Goal: Ask a question

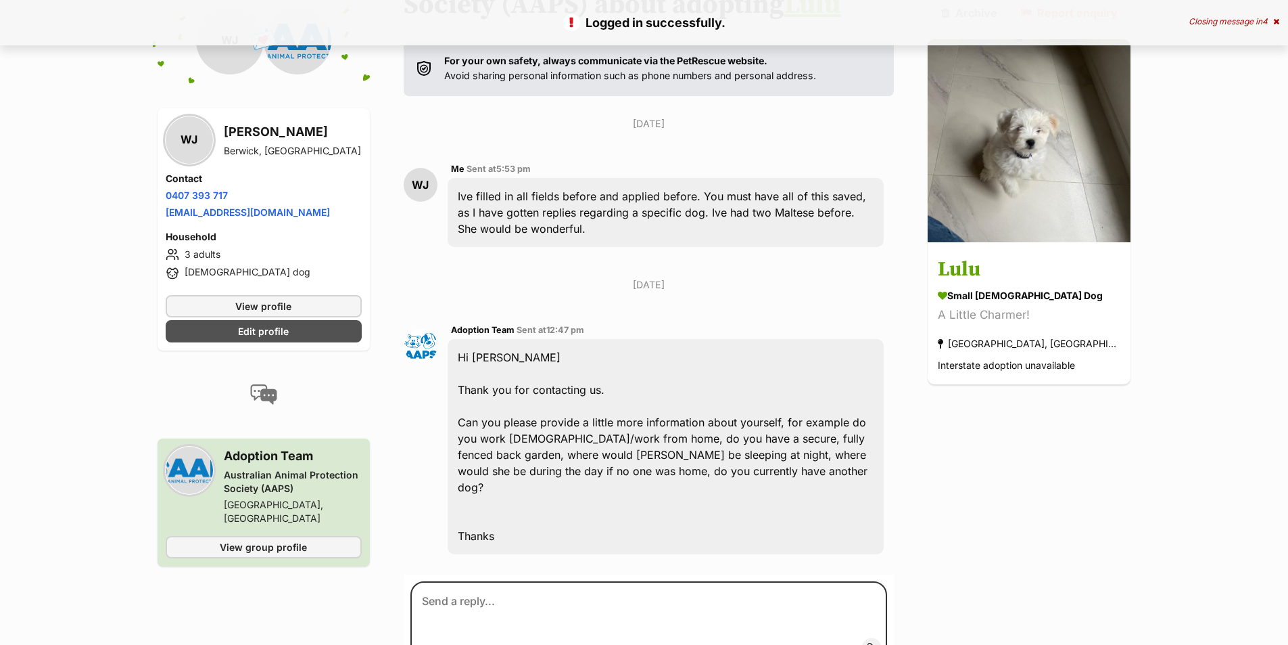
scroll to position [304, 0]
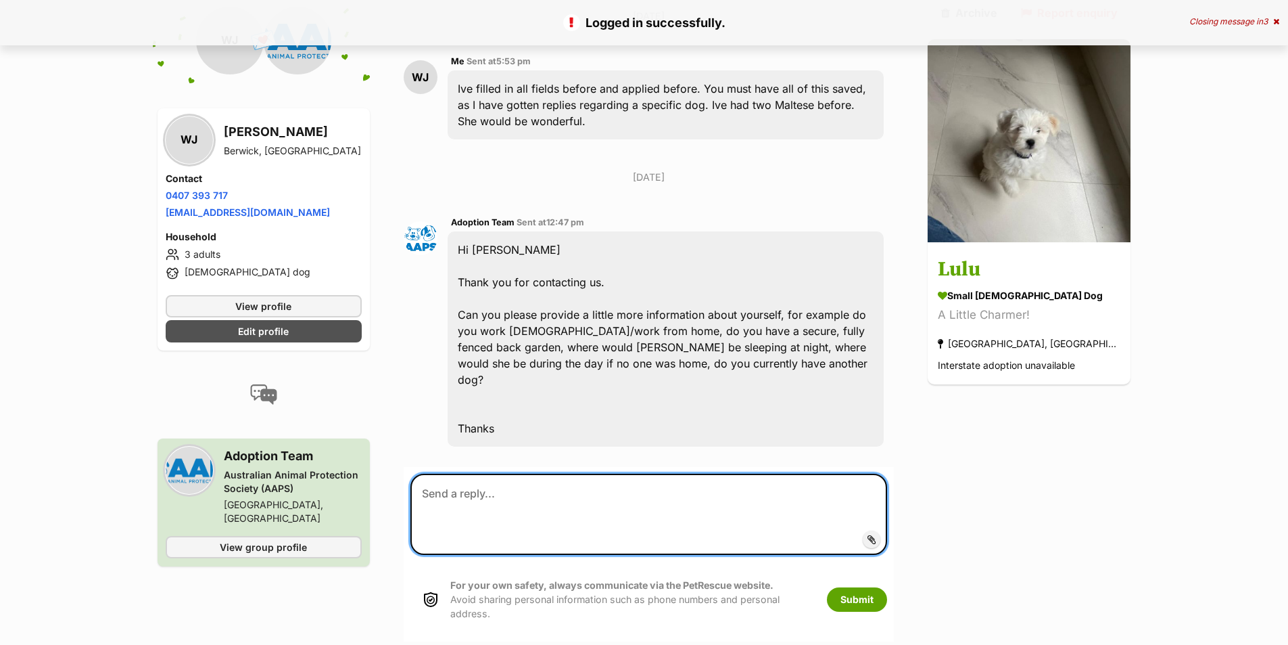
click at [663, 475] on textarea at bounding box center [649, 513] width 477 height 81
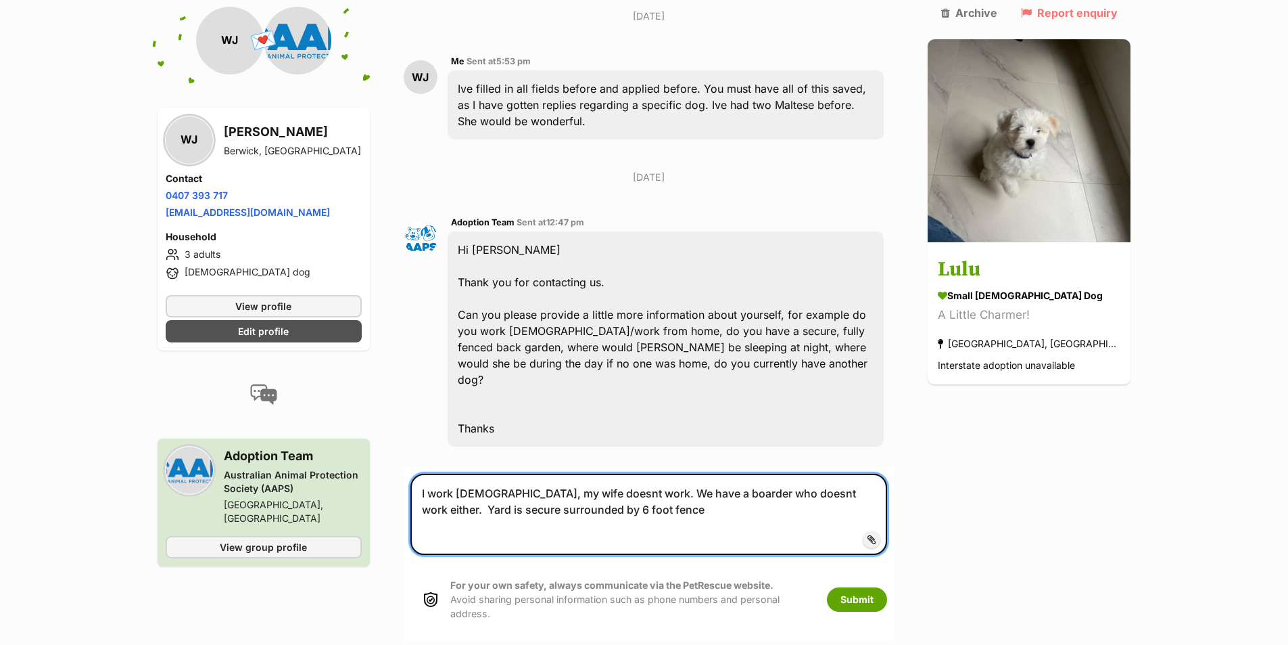
click at [861, 473] on textarea "I work [DEMOGRAPHIC_DATA], my wife doesnt work. We have a boarder who doesnt wo…" at bounding box center [649, 513] width 477 height 81
click at [505, 496] on textarea "I work [DEMOGRAPHIC_DATA], my wife doesnt work. We have a boarder who doesnt wo…" at bounding box center [649, 513] width 477 height 81
click at [669, 492] on textarea "I work [DEMOGRAPHIC_DATA], my wife doesnt work. We have a boarder who doesnt wo…" at bounding box center [649, 513] width 477 height 81
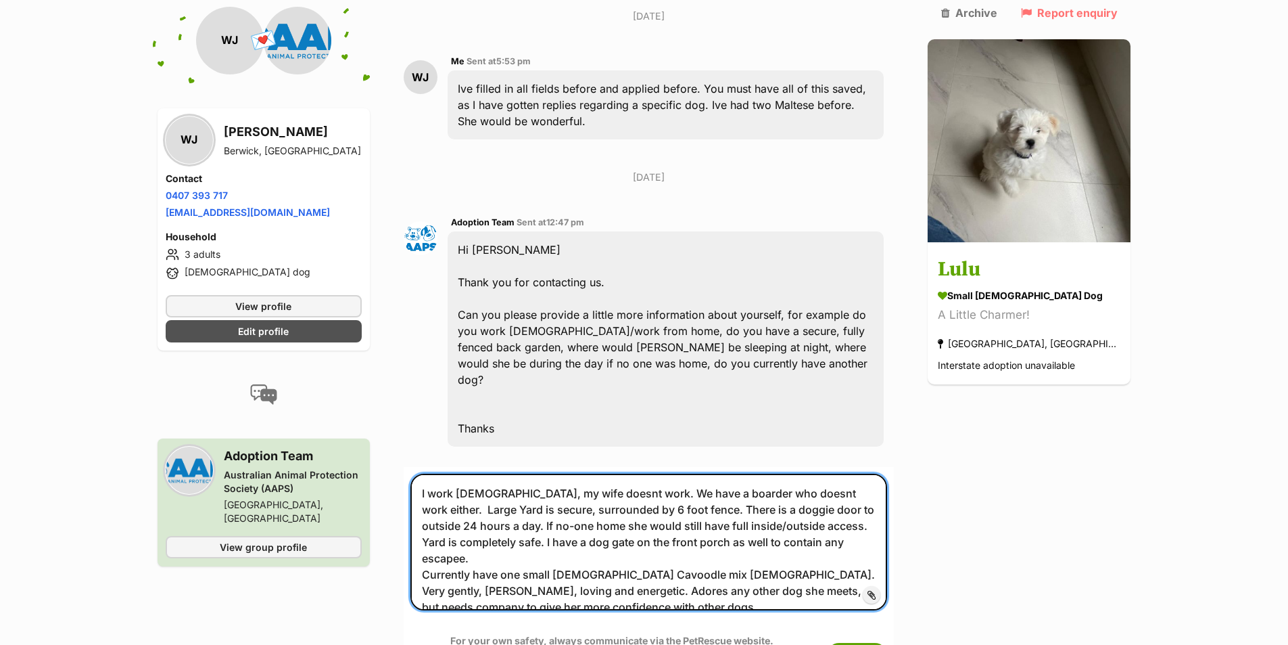
click at [622, 480] on textarea "I work [DEMOGRAPHIC_DATA], my wife doesnt work. We have a boarder who doesnt wo…" at bounding box center [649, 541] width 477 height 137
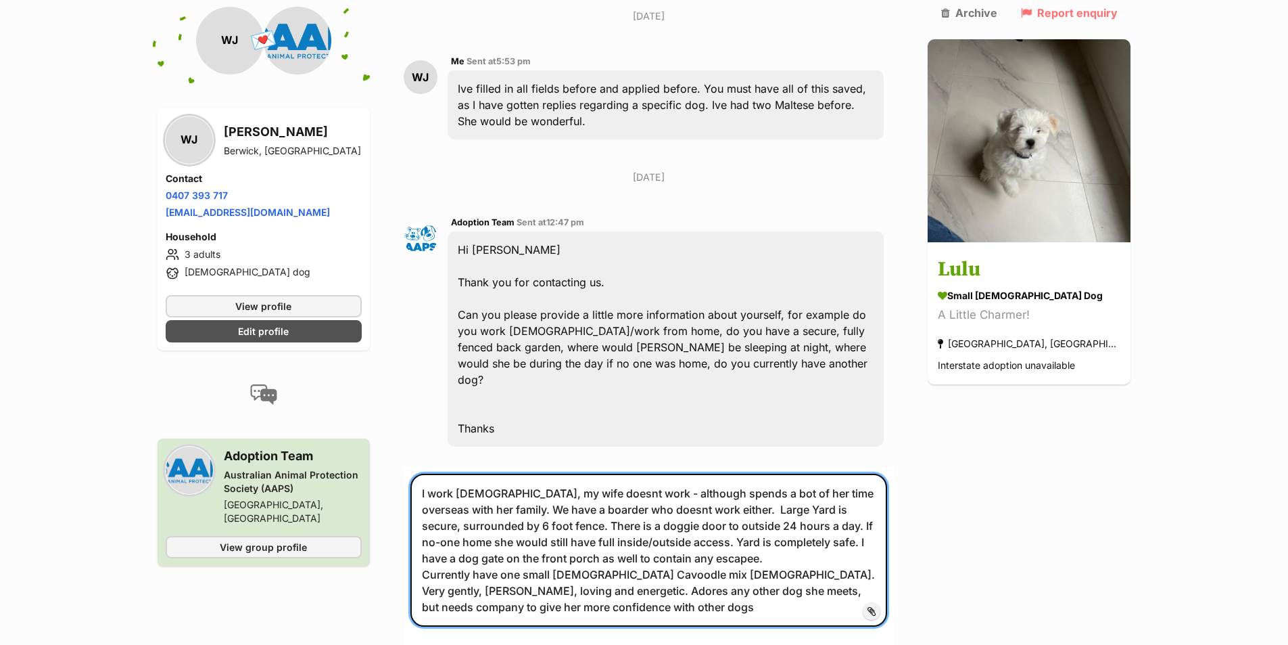
click at [434, 477] on textarea "I work full-time, my wife doesnt work - although spends a bot of her time overs…" at bounding box center [649, 549] width 477 height 153
drag, startPoint x: 806, startPoint y: 476, endPoint x: 778, endPoint y: 477, distance: 27.7
click at [778, 477] on textarea "I'm 64 and work full-time, my wife doesnt work - although spends a bot of her t…" at bounding box center [649, 549] width 477 height 153
click at [789, 558] on textarea "I'm 64 and work full-time, my wife doesnt work - although spends some of her ti…" at bounding box center [649, 549] width 477 height 153
drag, startPoint x: 536, startPoint y: 574, endPoint x: 544, endPoint y: 582, distance: 11.0
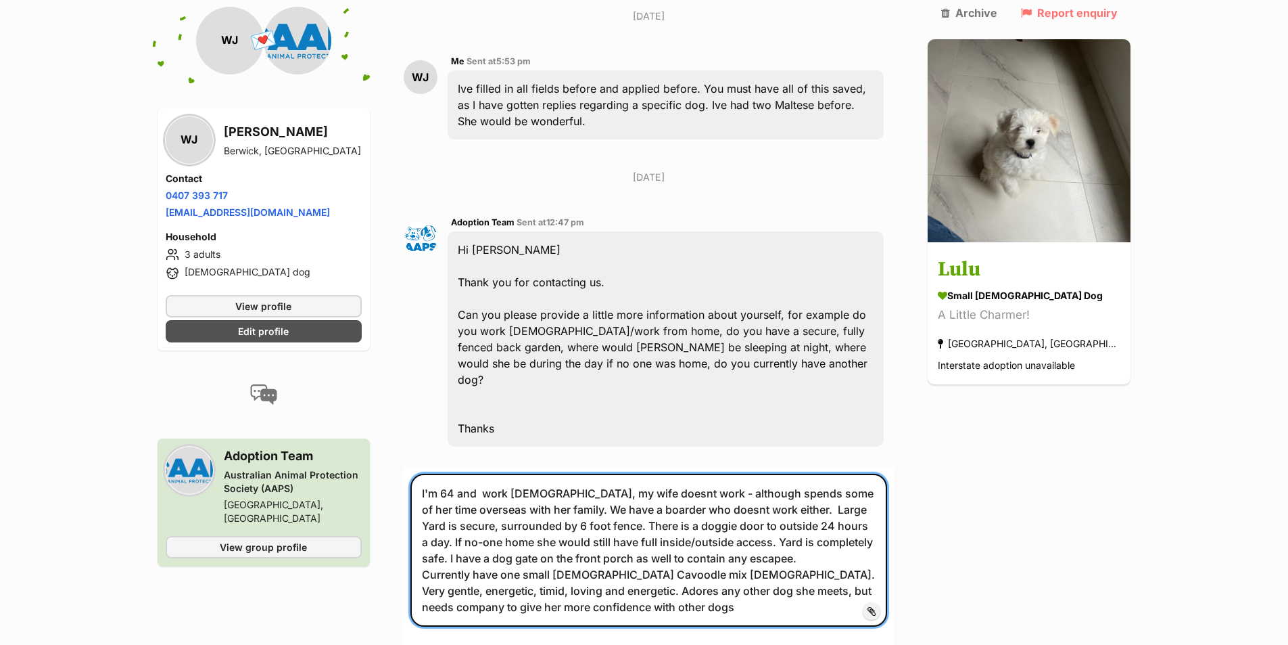
click at [536, 574] on textarea "I'm 64 and work full-time, my wife doesnt work - although spends some of her ti…" at bounding box center [649, 549] width 477 height 153
click at [881, 561] on textarea "I'm 64 and work full-time, my wife doesnt work - although spends some of her ti…" at bounding box center [649, 549] width 477 height 153
click at [742, 589] on textarea "I'm 64 and work full-time, my wife doesnt work - although spends some of her ti…" at bounding box center [649, 549] width 477 height 153
type textarea "I'm 64 and work full-time, my wife doesnt work - although spends some of her ti…"
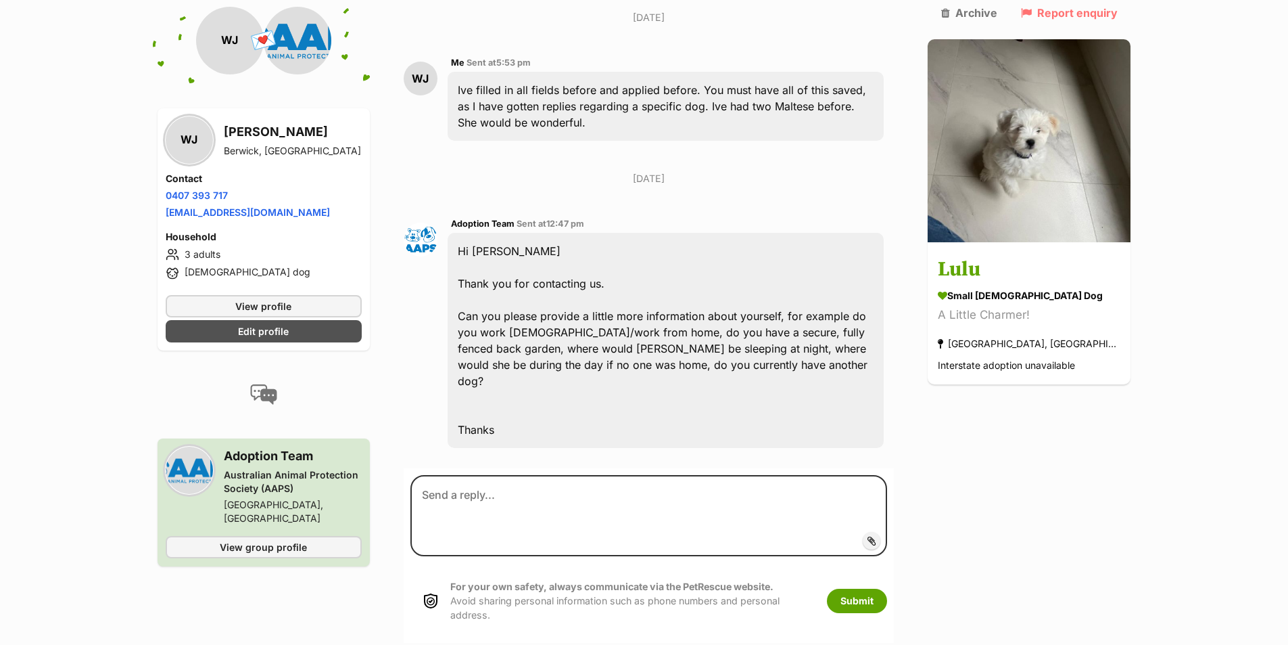
scroll to position [304, 0]
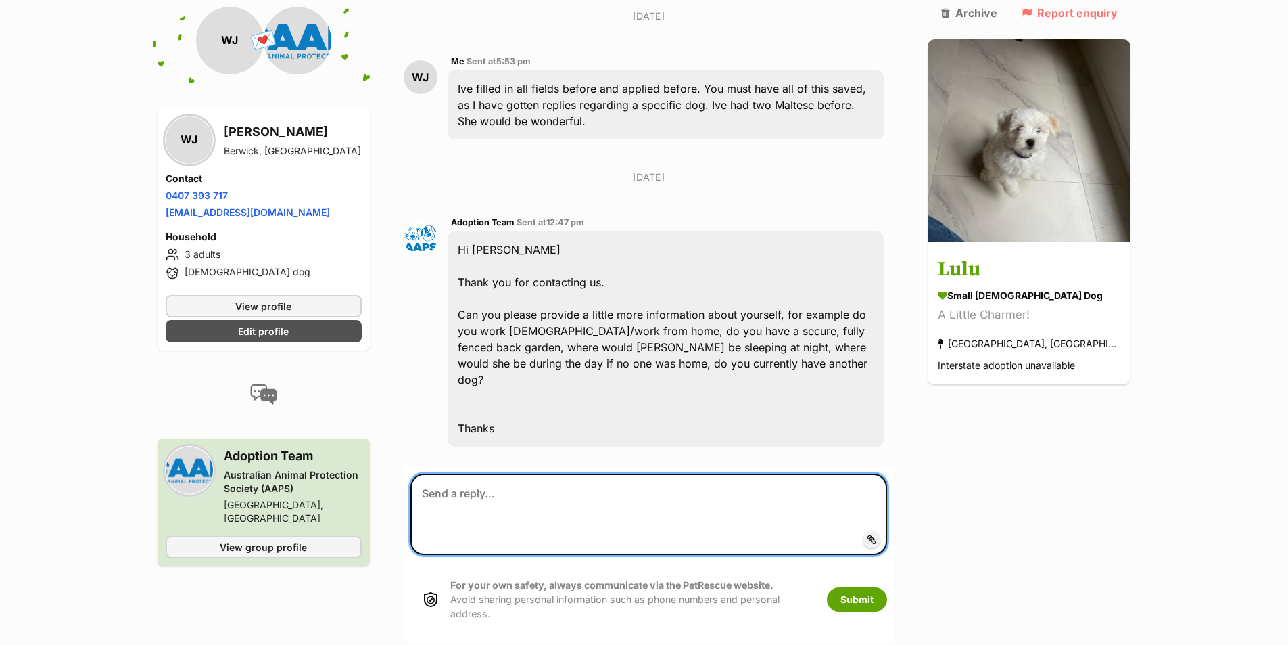
click at [535, 480] on textarea at bounding box center [649, 513] width 477 height 81
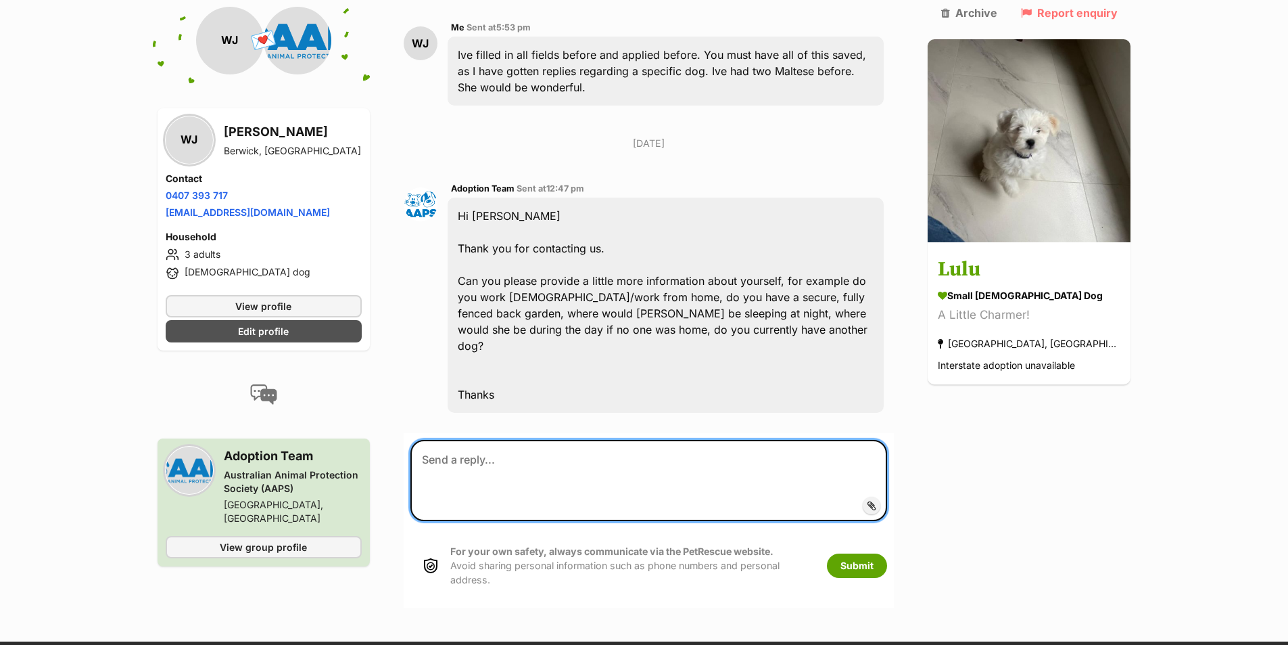
scroll to position [338, 0]
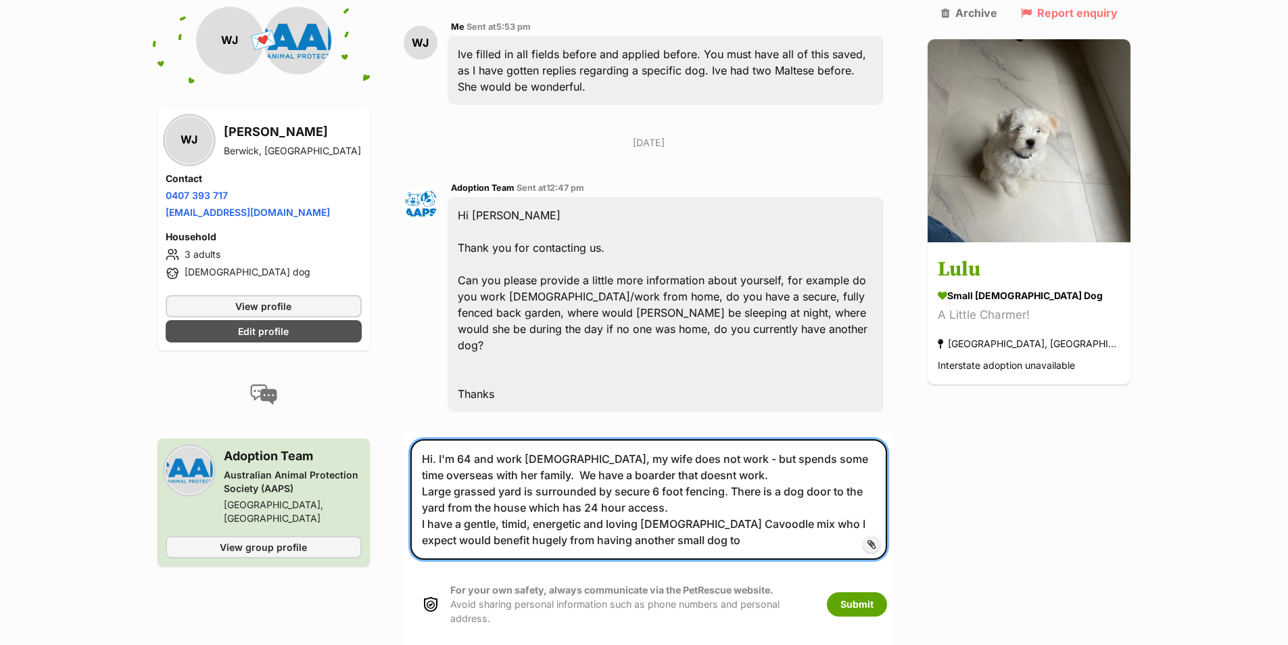
click at [536, 522] on textarea "Hi. I'm 64 and work [DEMOGRAPHIC_DATA], my wife does not work - but spends some…" at bounding box center [649, 499] width 477 height 120
click at [781, 524] on textarea "Hi. I'm 64 and work [DEMOGRAPHIC_DATA], my wife does not work - but spends some…" at bounding box center [649, 499] width 477 height 120
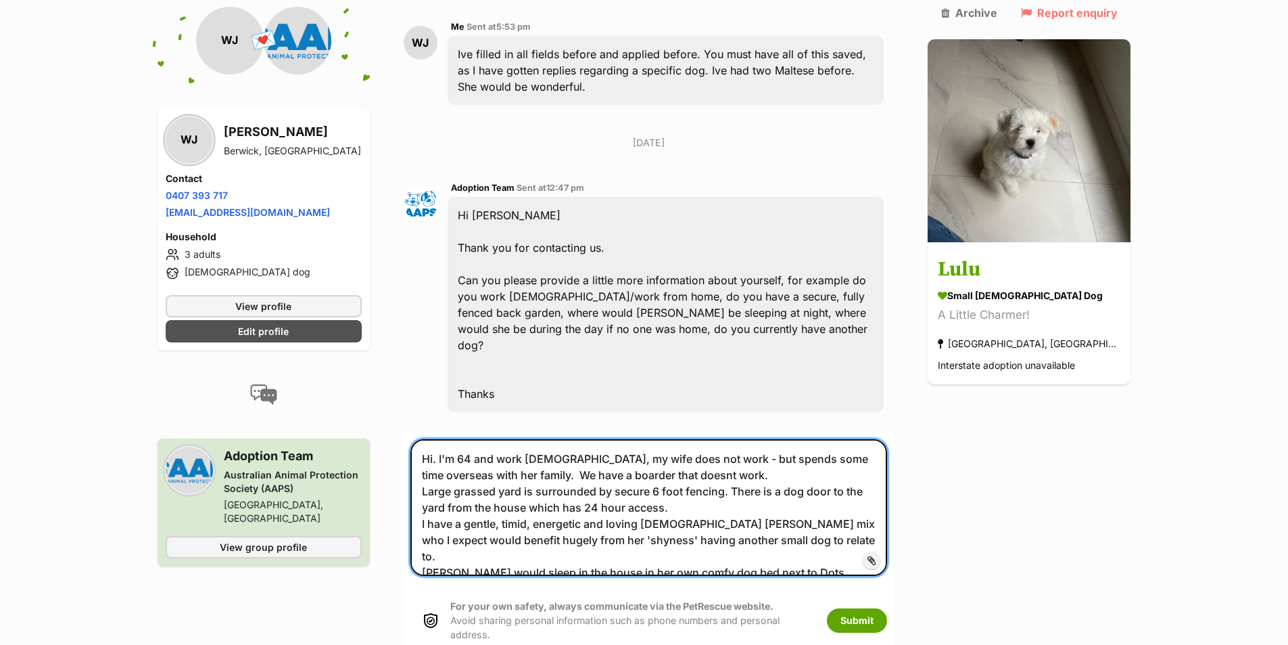
click at [774, 508] on textarea "Hi. I'm 64 and work [DEMOGRAPHIC_DATA], my wife does not work - but spends some…" at bounding box center [649, 507] width 477 height 137
click at [802, 540] on textarea "Hi. I'm 64 and work [DEMOGRAPHIC_DATA], my wife does not work - but spends some…" at bounding box center [649, 507] width 477 height 137
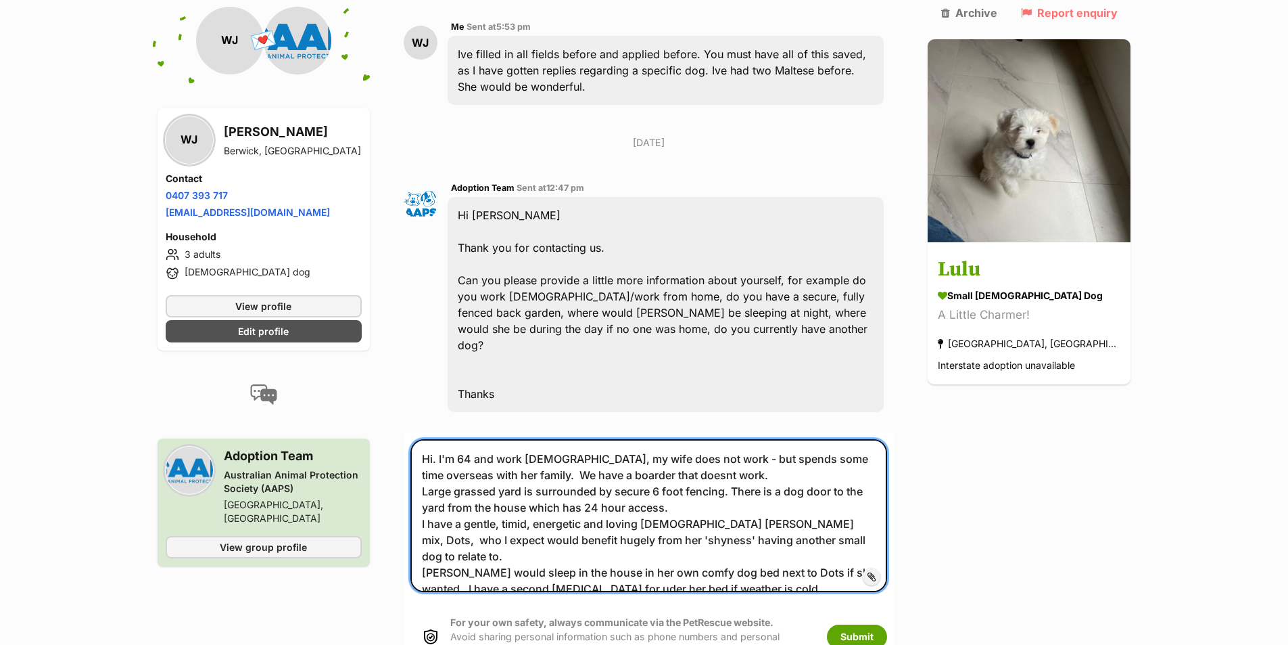
click at [569, 554] on textarea "Hi. I'm 64 and work [DEMOGRAPHIC_DATA], my wife does not work - but spends some…" at bounding box center [649, 515] width 477 height 153
click at [749, 555] on textarea "Hi. I'm 64 and work [DEMOGRAPHIC_DATA], my wife does not work - but spends some…" at bounding box center [649, 515] width 477 height 153
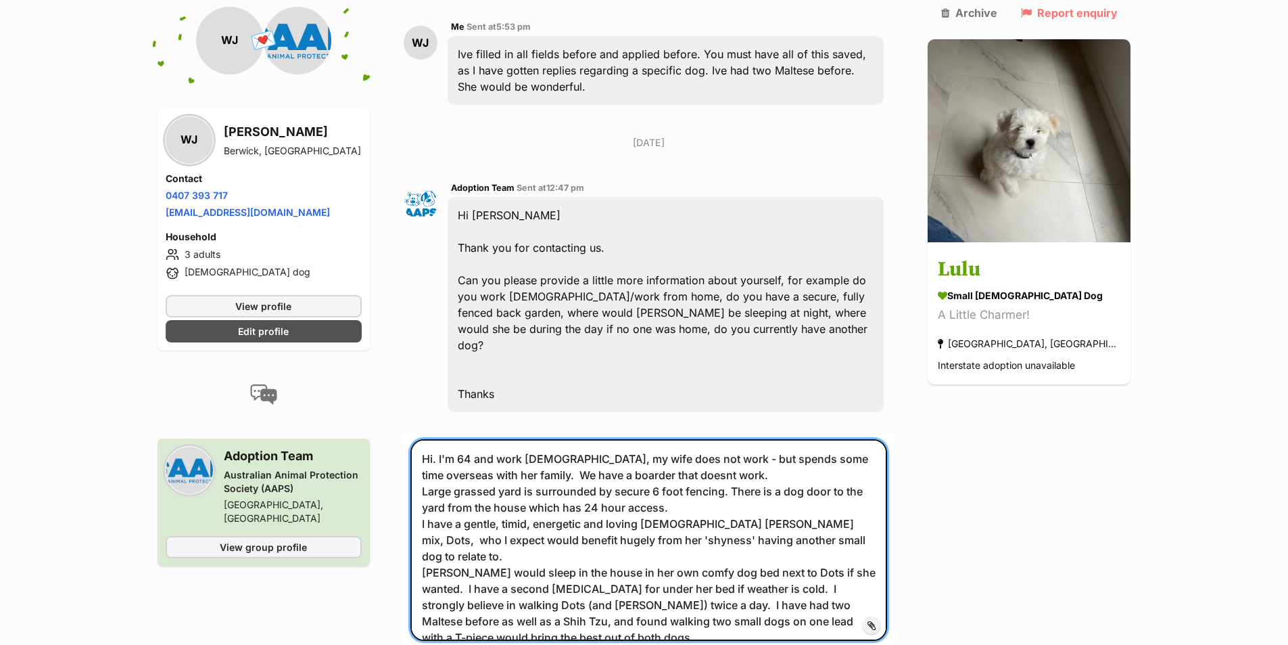
click at [860, 540] on textarea "Hi. I'm 64 and work [DEMOGRAPHIC_DATA], my wife does not work - but spends some…" at bounding box center [649, 540] width 477 height 202
click at [559, 604] on textarea "Hi. I'm 64 and work [DEMOGRAPHIC_DATA], my wife does not work - but spends some…" at bounding box center [649, 540] width 477 height 202
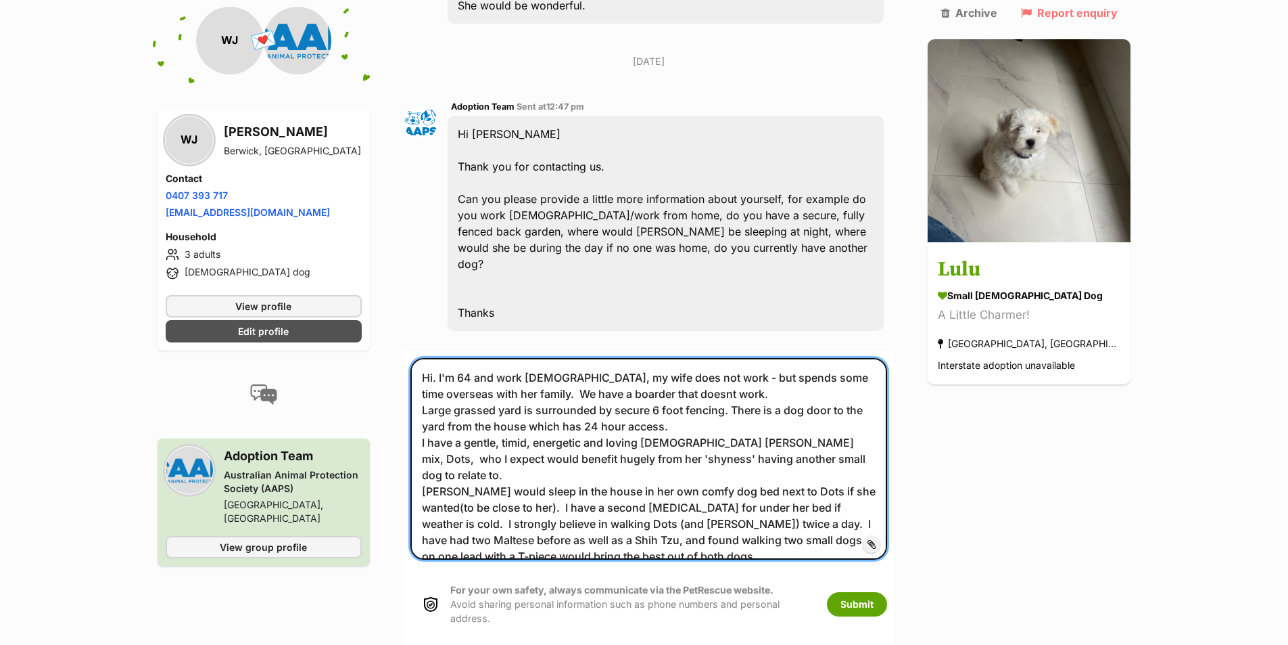
scroll to position [473, 0]
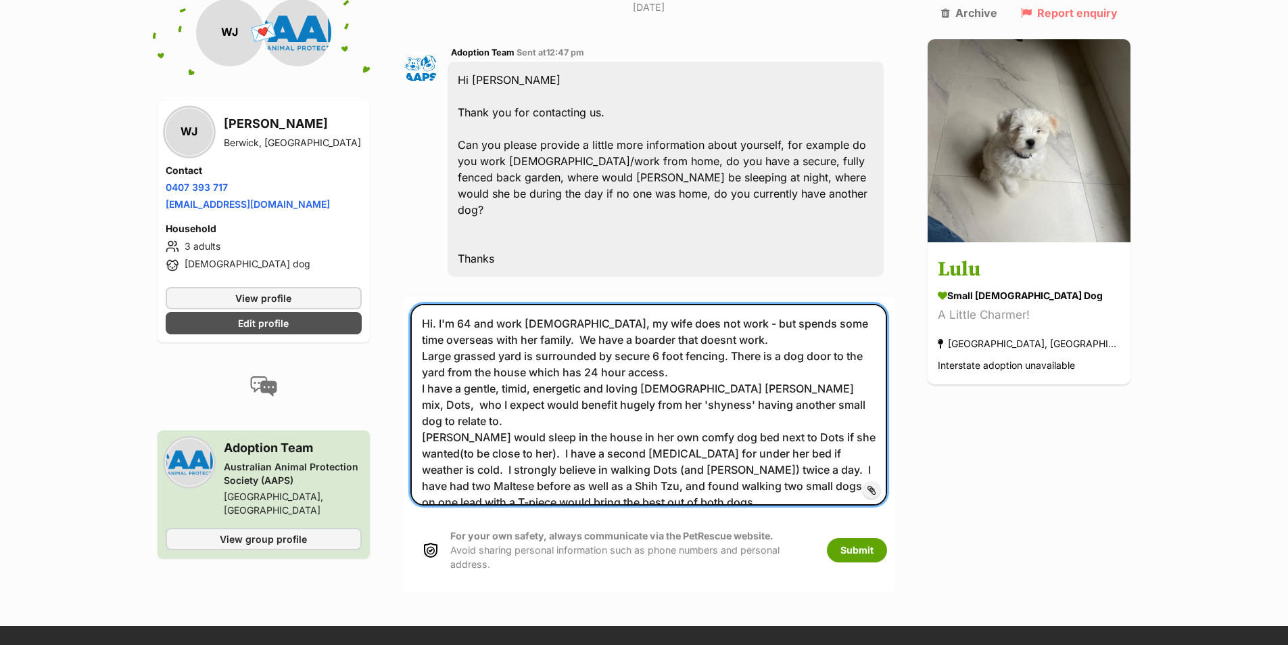
click at [686, 355] on textarea "Hi. I'm 64 and work [DEMOGRAPHIC_DATA], my wife does not work - but spends some…" at bounding box center [649, 405] width 477 height 202
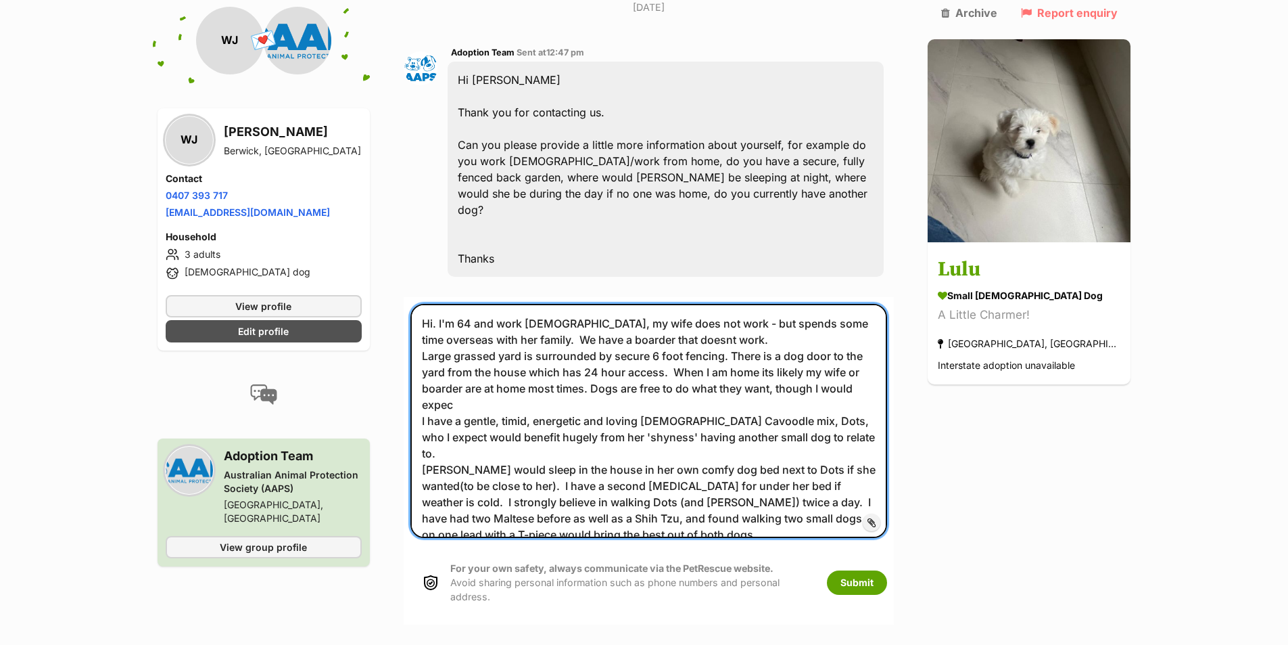
type textarea "Hi. I'm 64 and work [DEMOGRAPHIC_DATA], my wife does not work - but spends some…"
